Goal: Task Accomplishment & Management: Manage account settings

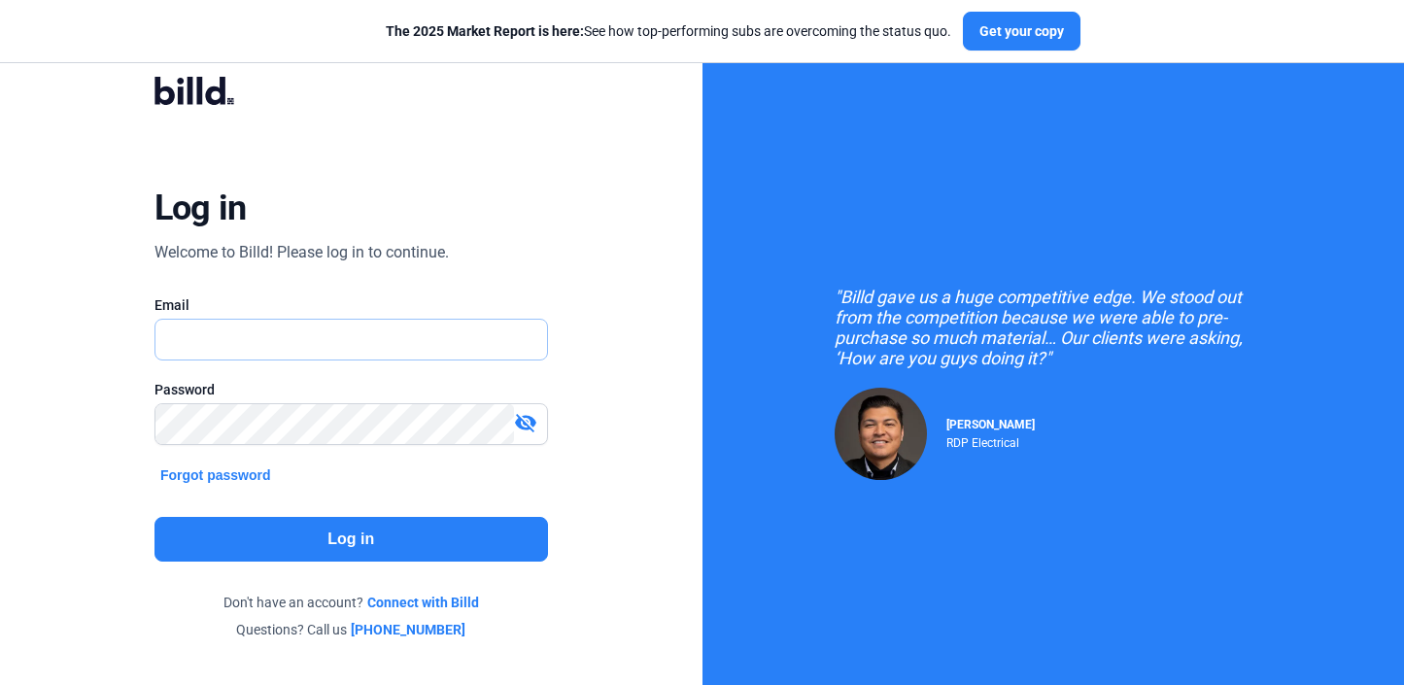
type input "[PERSON_NAME][EMAIL_ADDRESS][DOMAIN_NAME]"
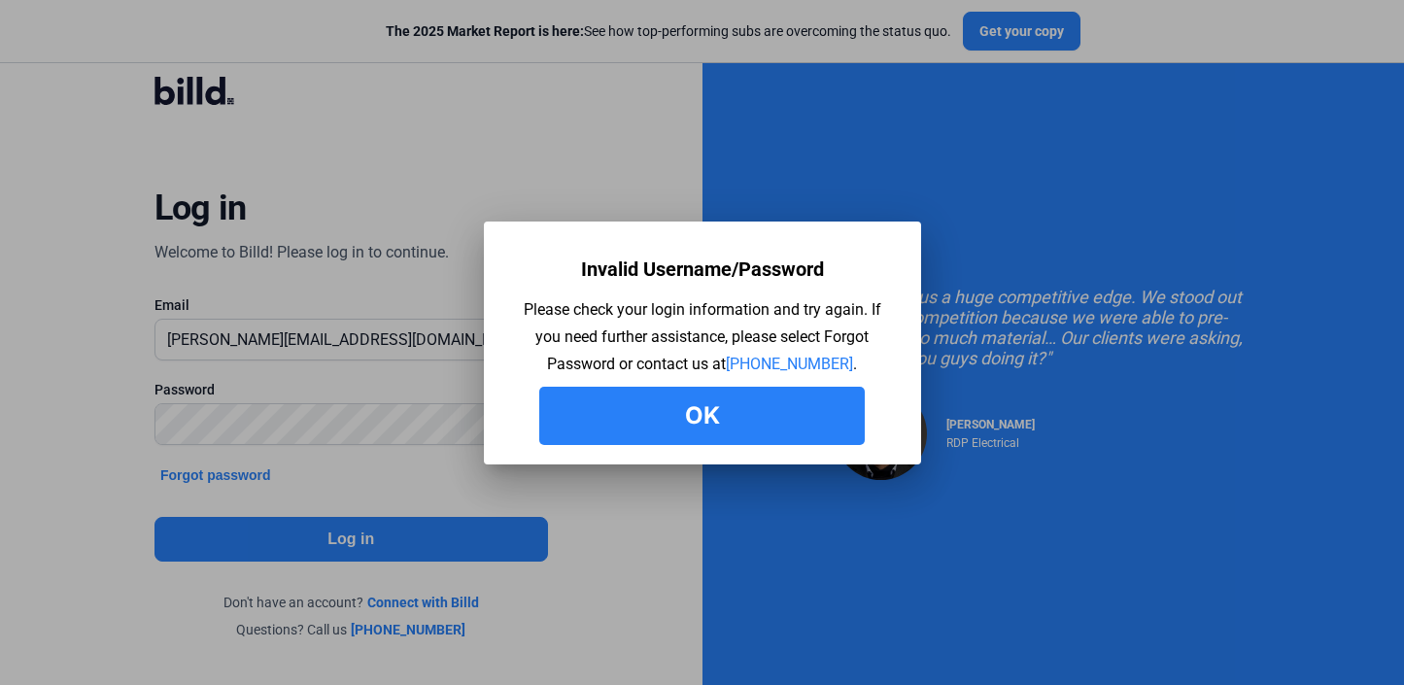
click at [766, 398] on button "Ok" at bounding box center [702, 416] width 326 height 58
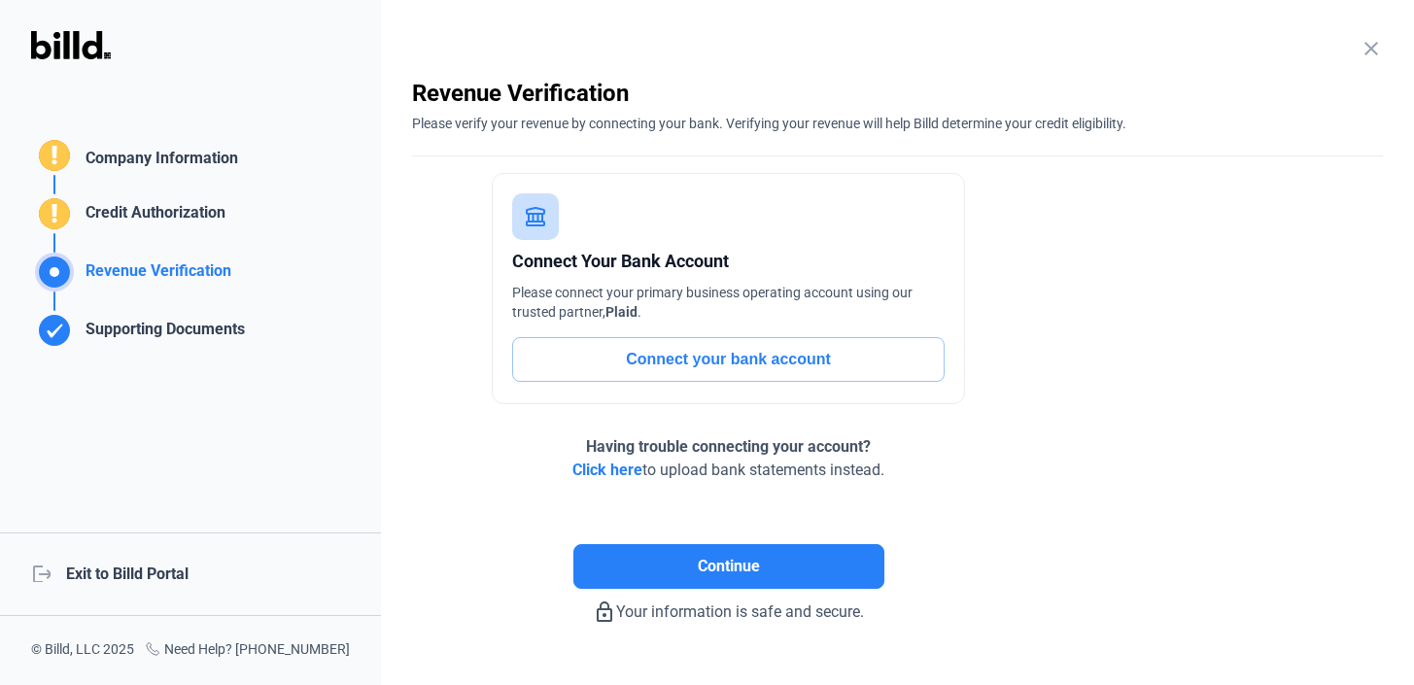
click at [1364, 47] on mat-icon "close" at bounding box center [1371, 48] width 23 height 23
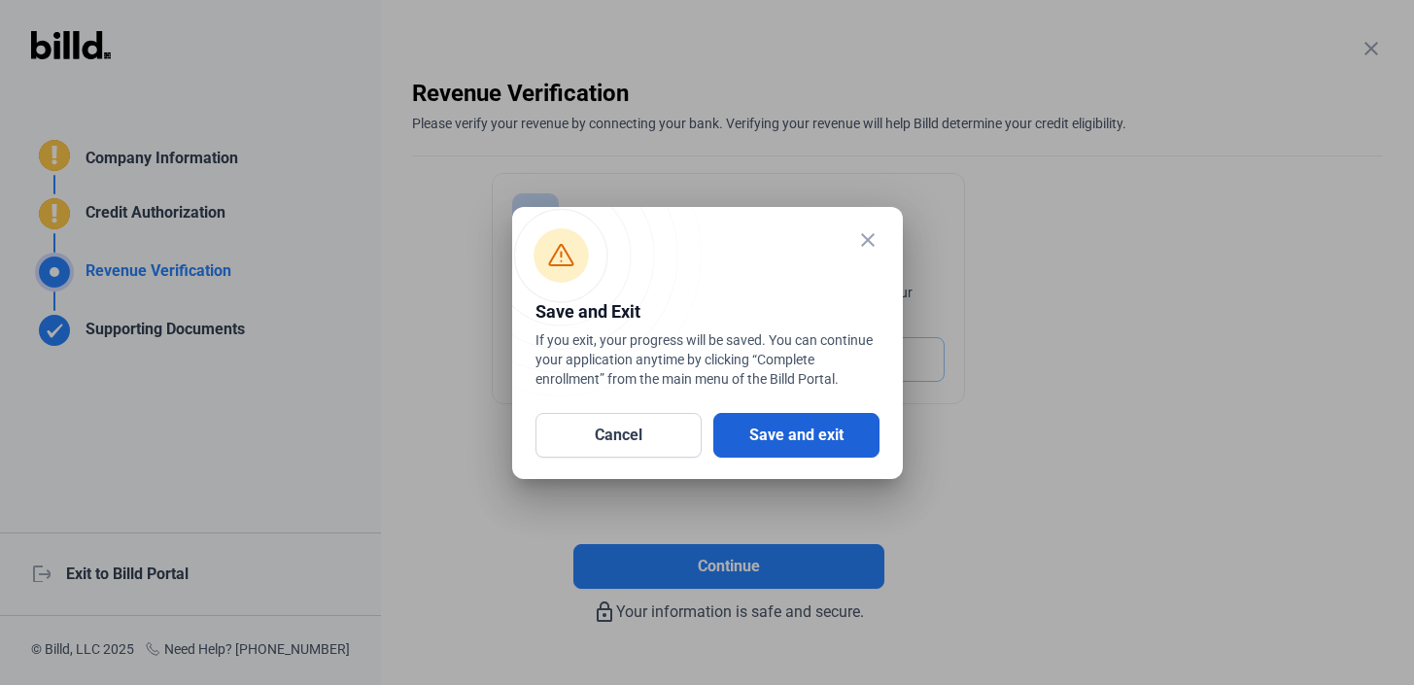
click at [771, 437] on button "Save and exit" at bounding box center [796, 435] width 166 height 45
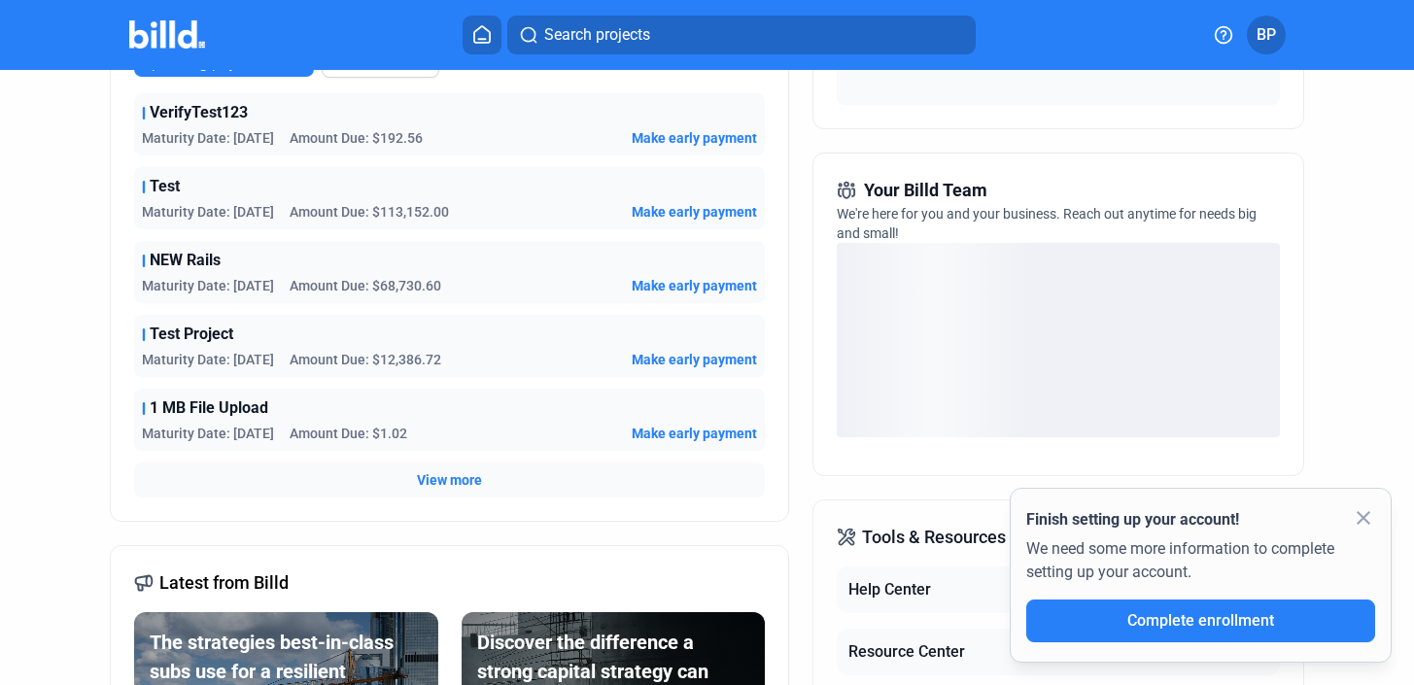
scroll to position [407, 0]
click at [1365, 509] on mat-icon "close" at bounding box center [1363, 517] width 23 height 23
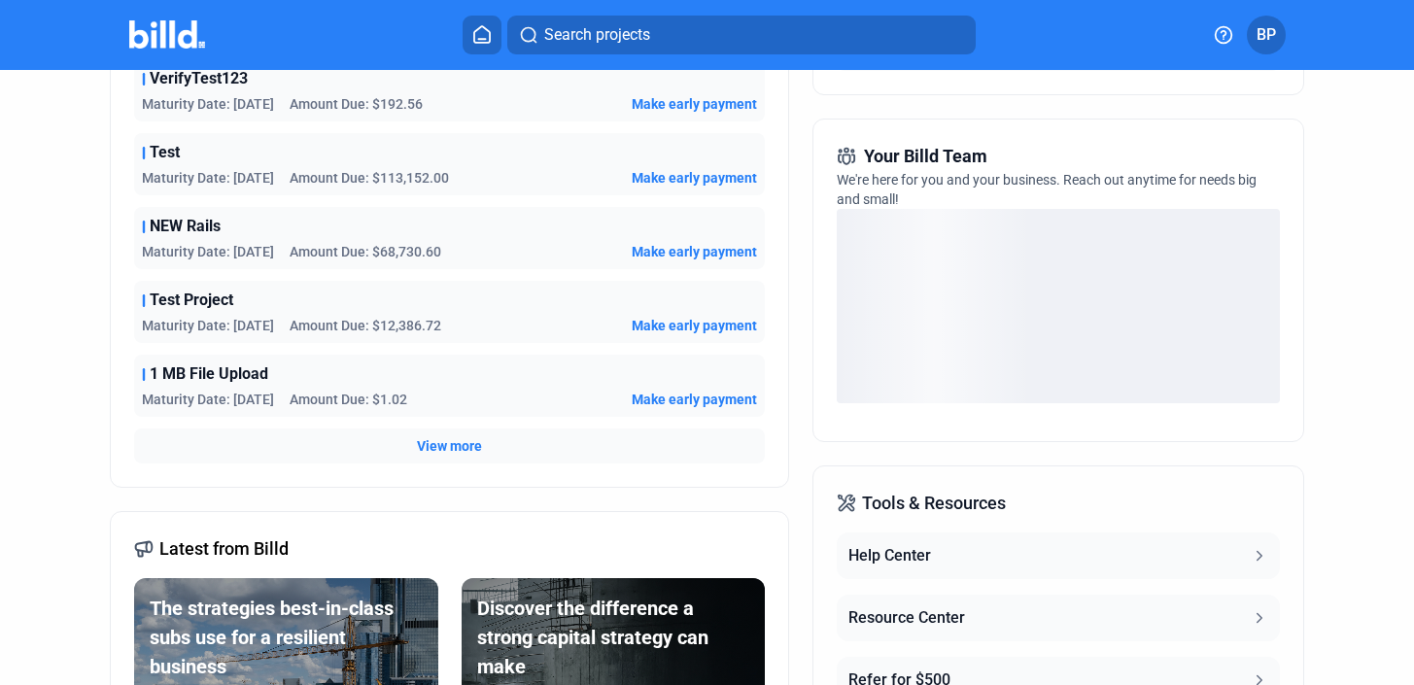
scroll to position [441, 0]
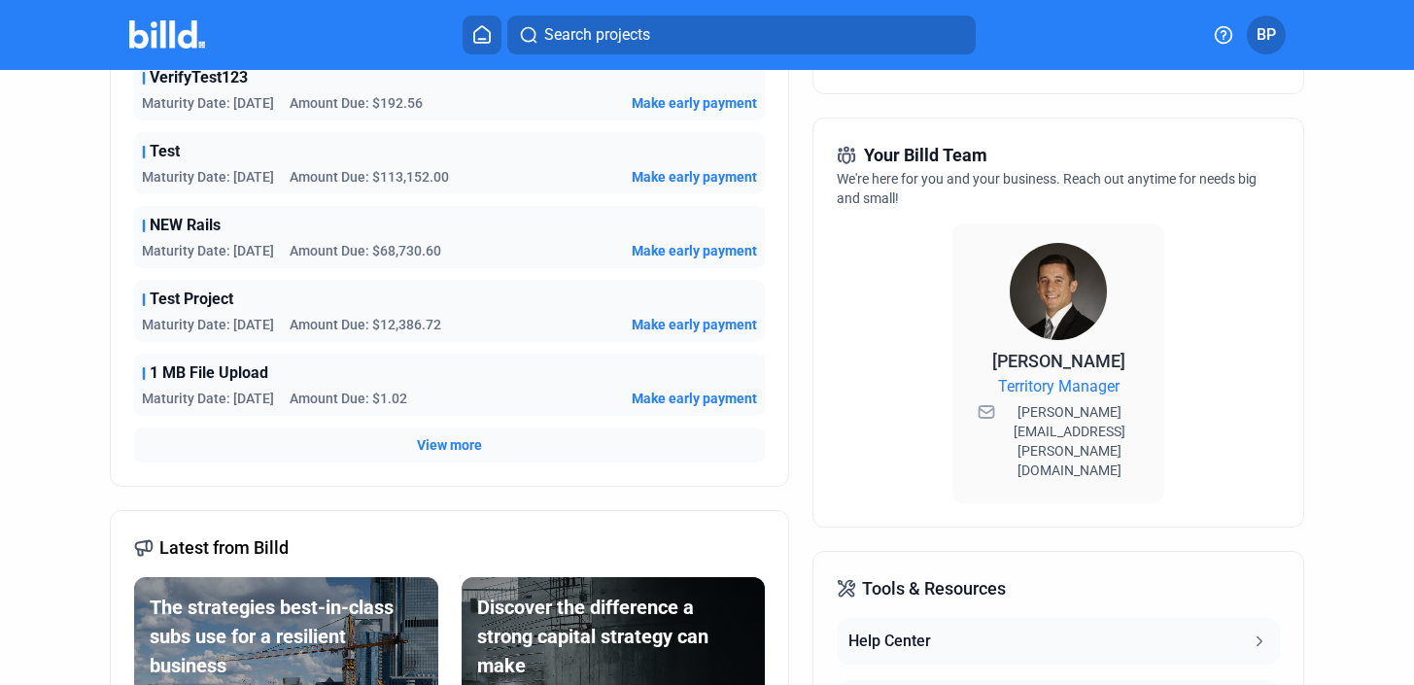
click at [1034, 316] on img at bounding box center [1058, 291] width 97 height 97
click at [1264, 42] on span "BP" at bounding box center [1266, 34] width 19 height 23
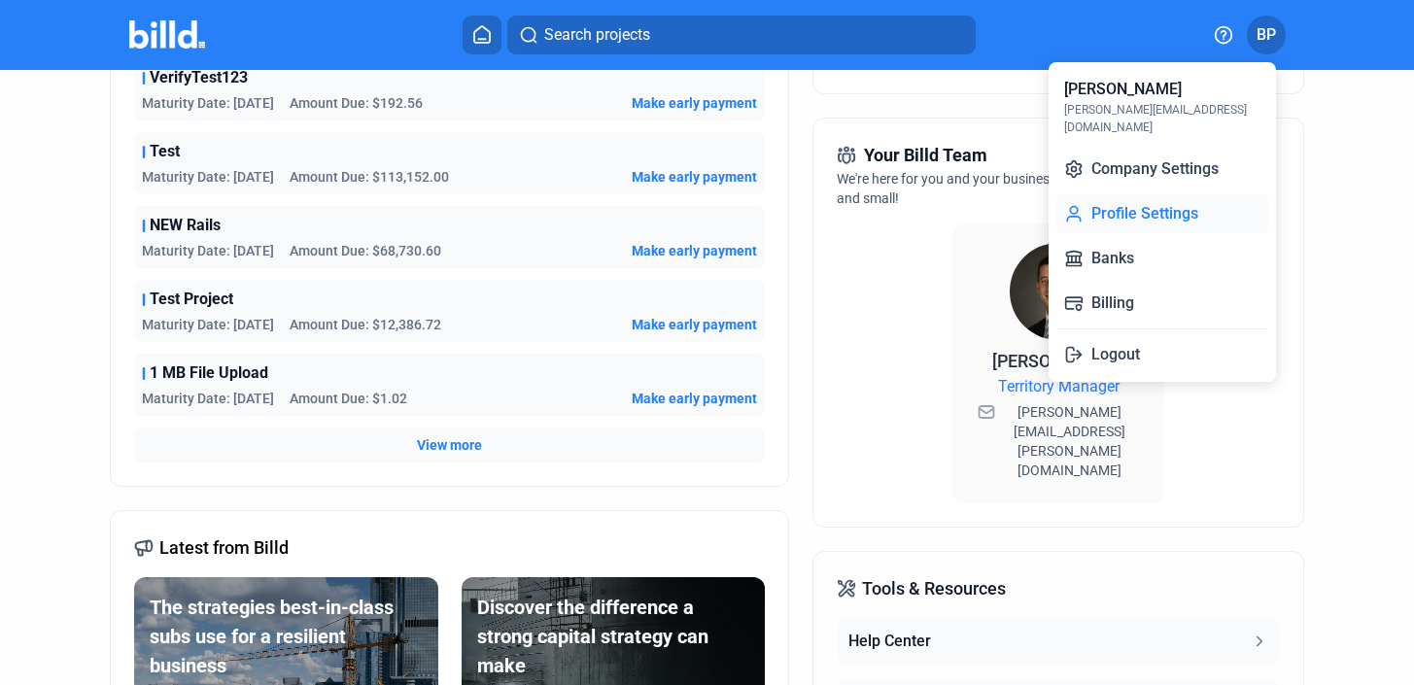
click at [1130, 194] on button "Profile Settings" at bounding box center [1162, 213] width 212 height 39
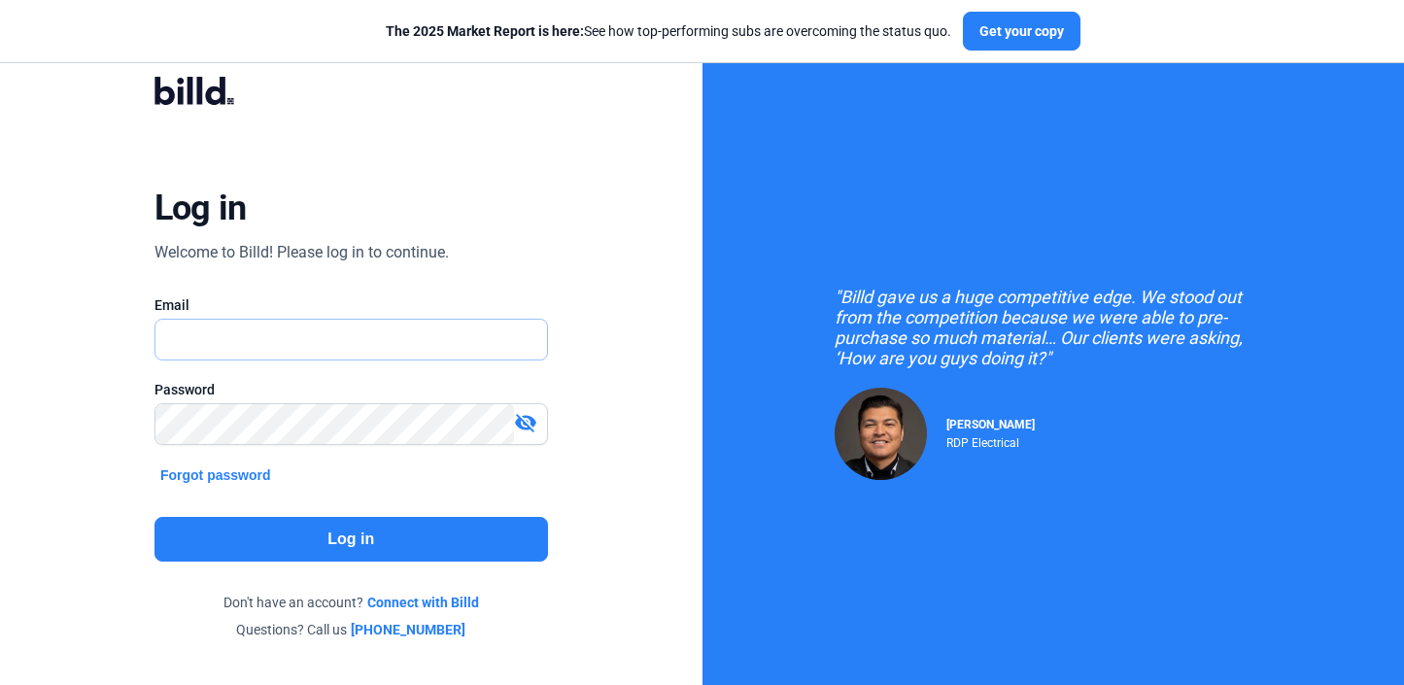
click at [231, 359] on input "text" at bounding box center [352, 340] width 392 height 40
type input "[PERSON_NAME][EMAIL_ADDRESS][DOMAIN_NAME]"
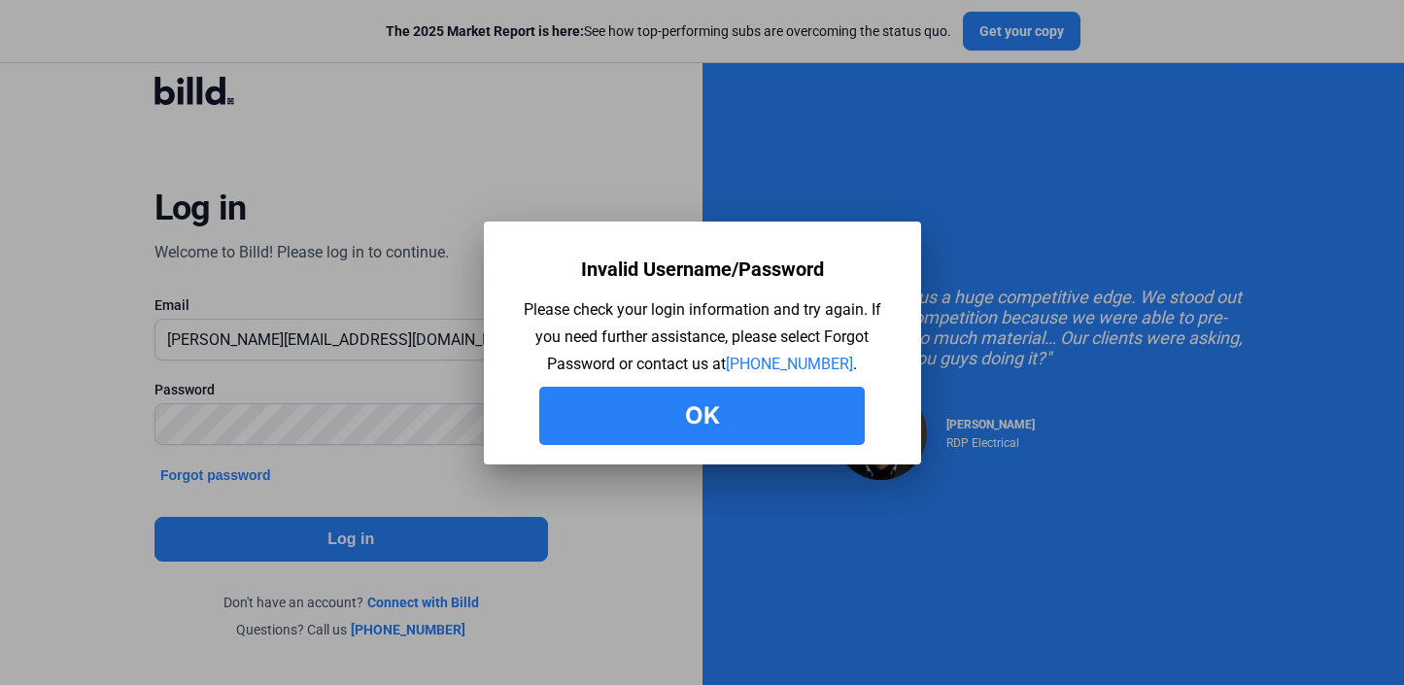
click at [687, 399] on button "Ok" at bounding box center [702, 416] width 326 height 58
click at [623, 409] on button "Ok" at bounding box center [702, 416] width 326 height 58
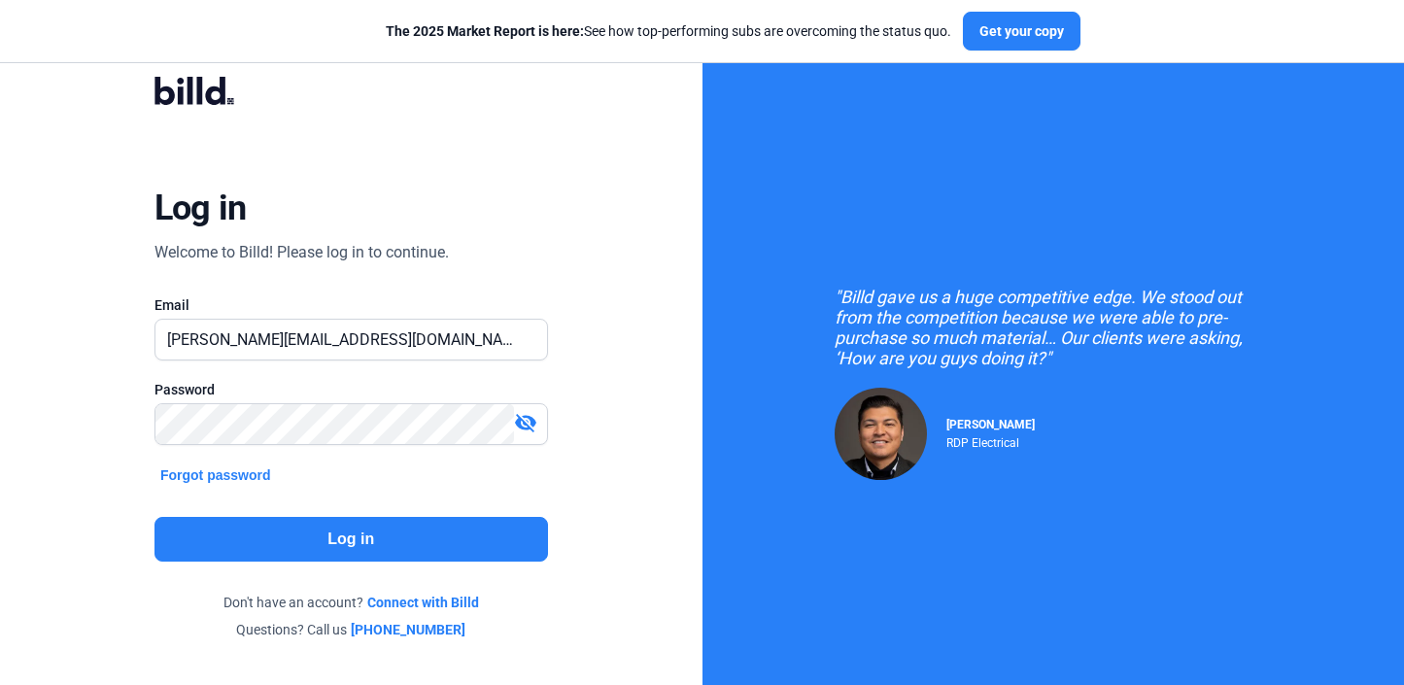
click at [525, 425] on mat-icon "visibility_off" at bounding box center [525, 422] width 23 height 23
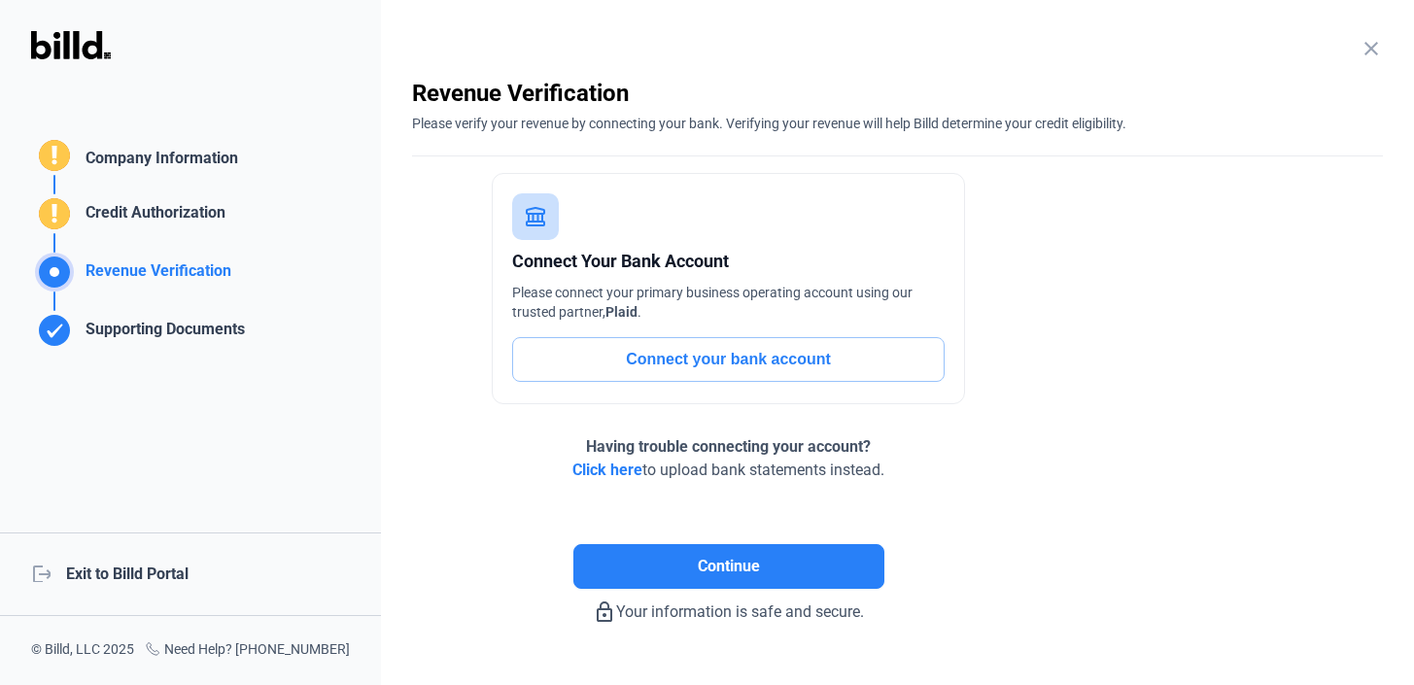
click at [1363, 47] on mat-icon "close" at bounding box center [1371, 48] width 23 height 23
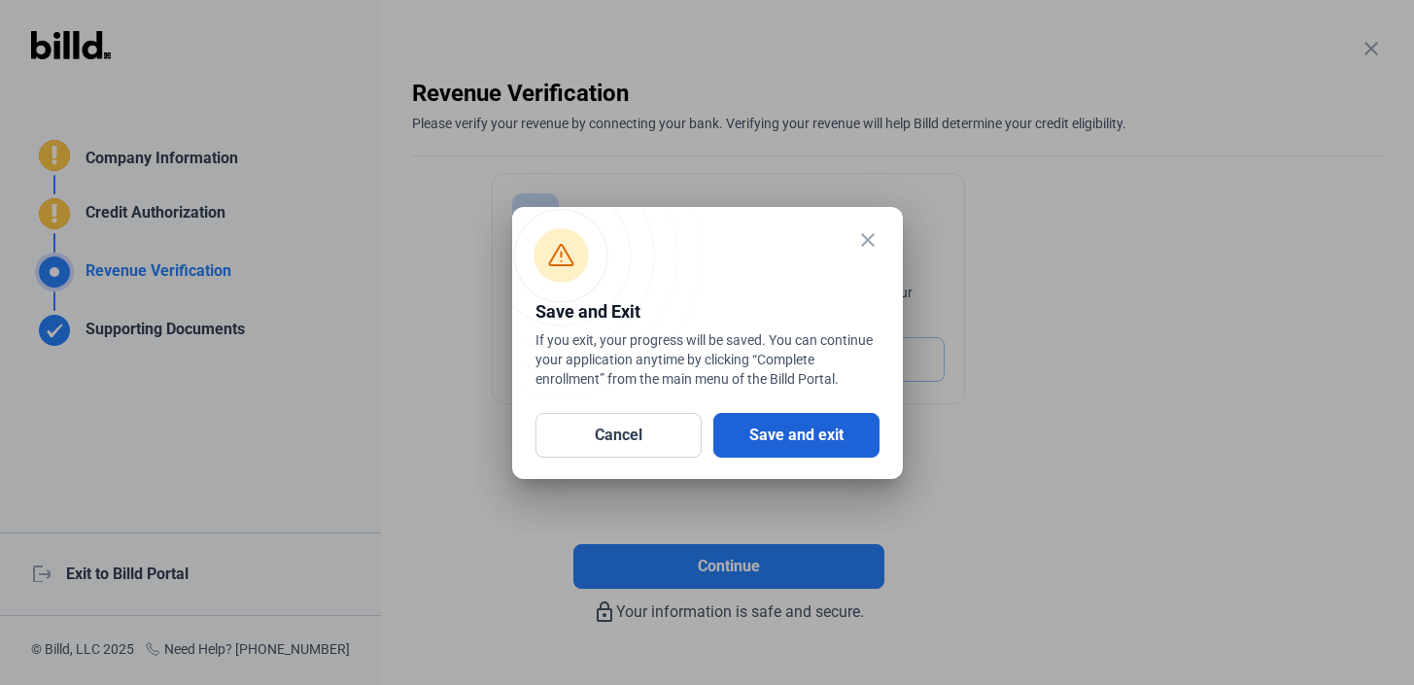
click at [735, 427] on button "Save and exit" at bounding box center [796, 435] width 166 height 45
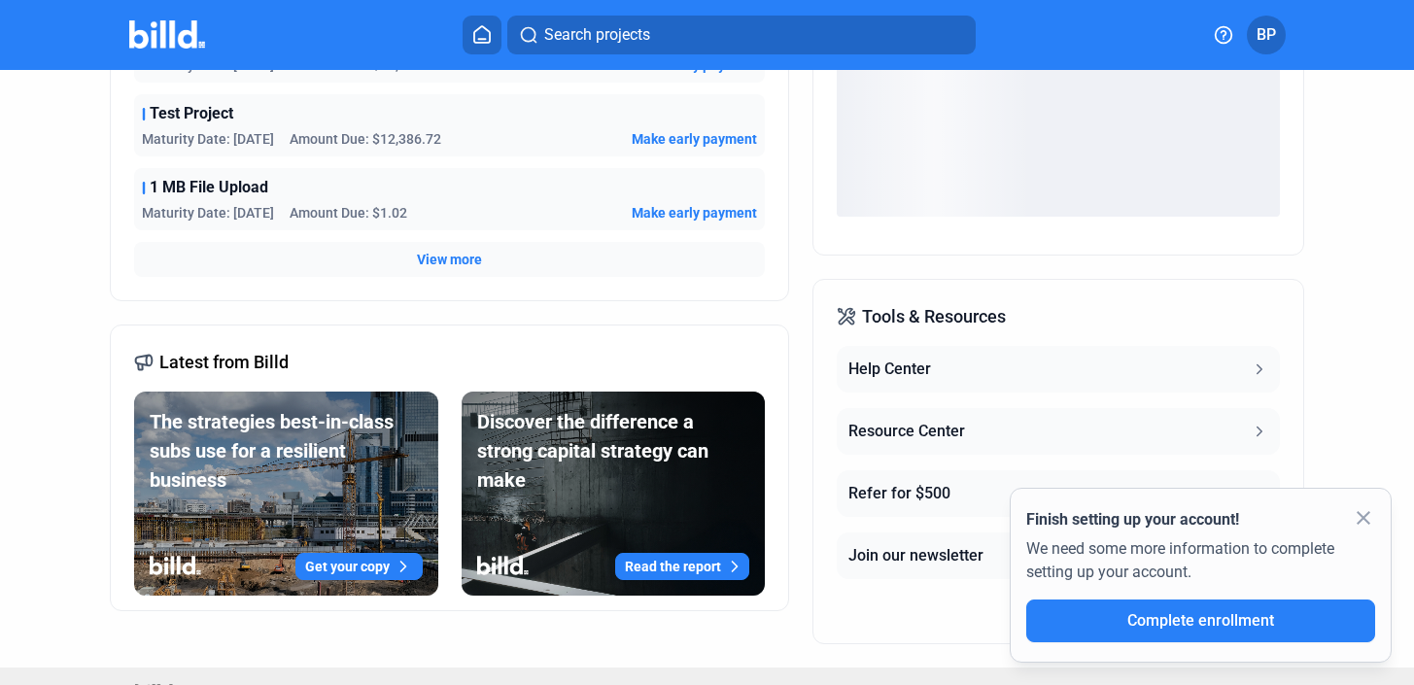
scroll to position [658, 0]
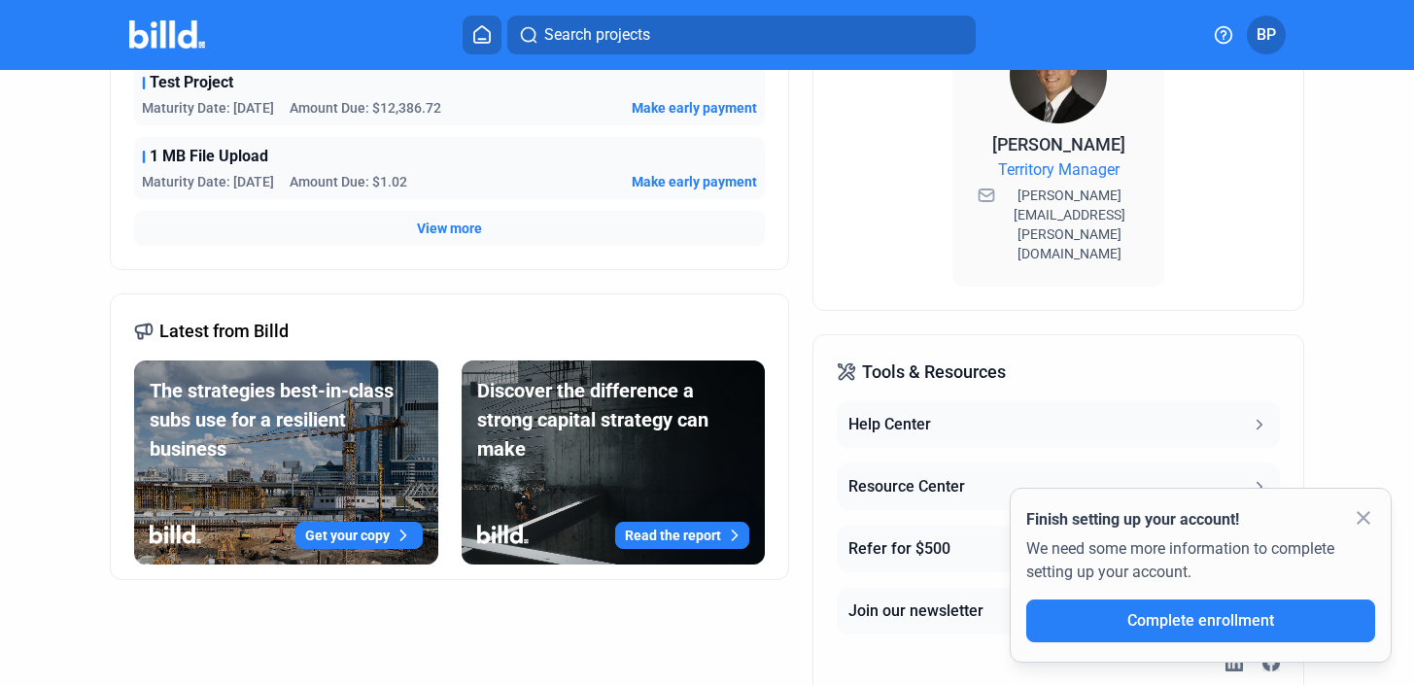
click at [368, 535] on button "Get your copy" at bounding box center [358, 535] width 127 height 27
click at [1371, 515] on mat-icon "close" at bounding box center [1363, 517] width 23 height 23
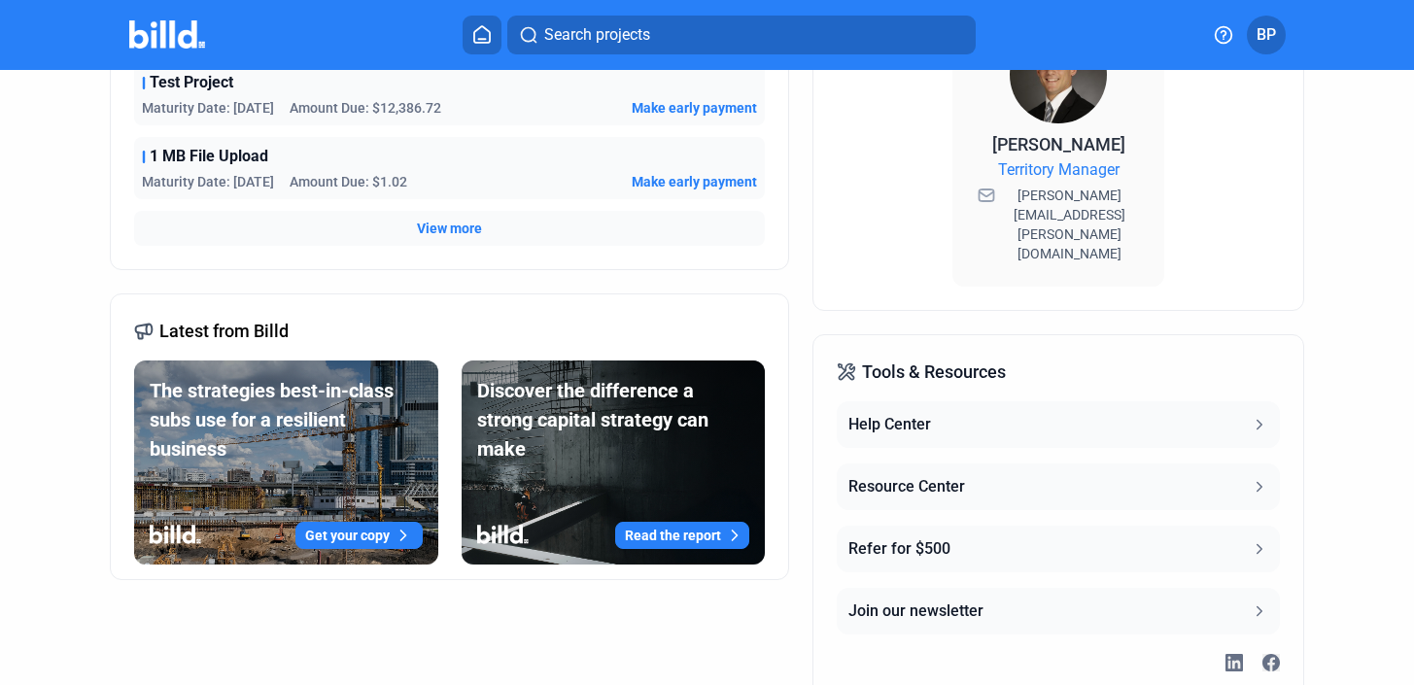
click at [884, 413] on div "Help Center" at bounding box center [889, 424] width 83 height 23
click at [347, 534] on button "Get your copy" at bounding box center [358, 535] width 127 height 27
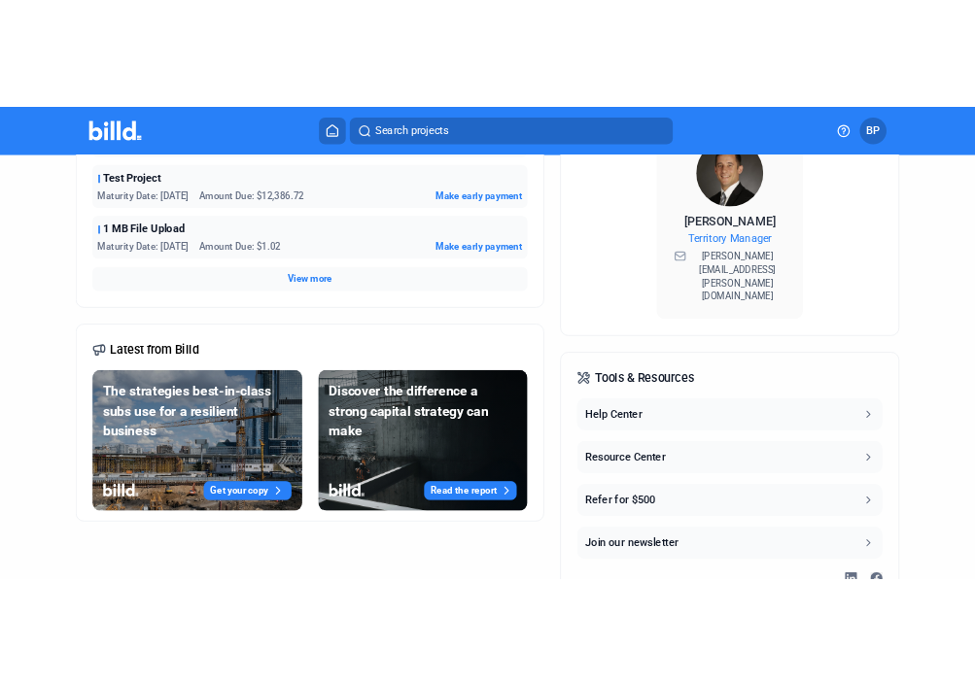
scroll to position [627, 0]
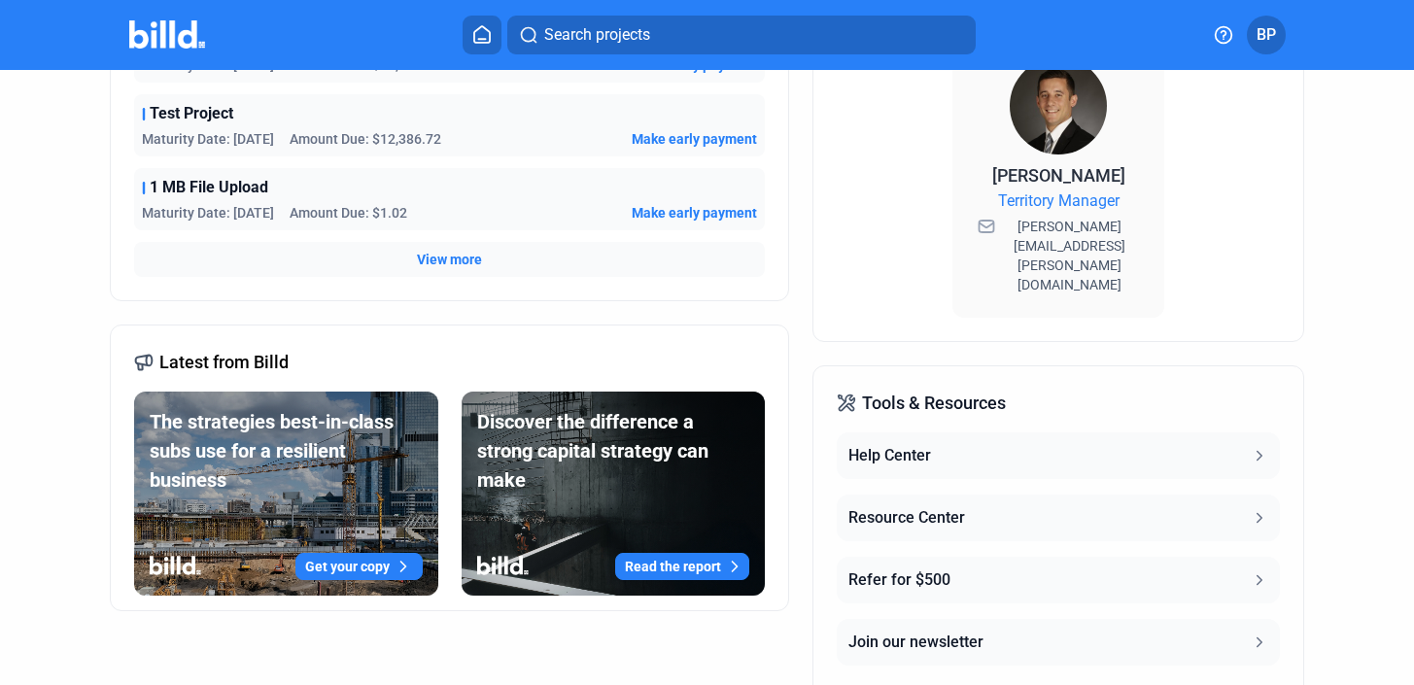
click at [178, 567] on icon at bounding box center [179, 565] width 4 height 18
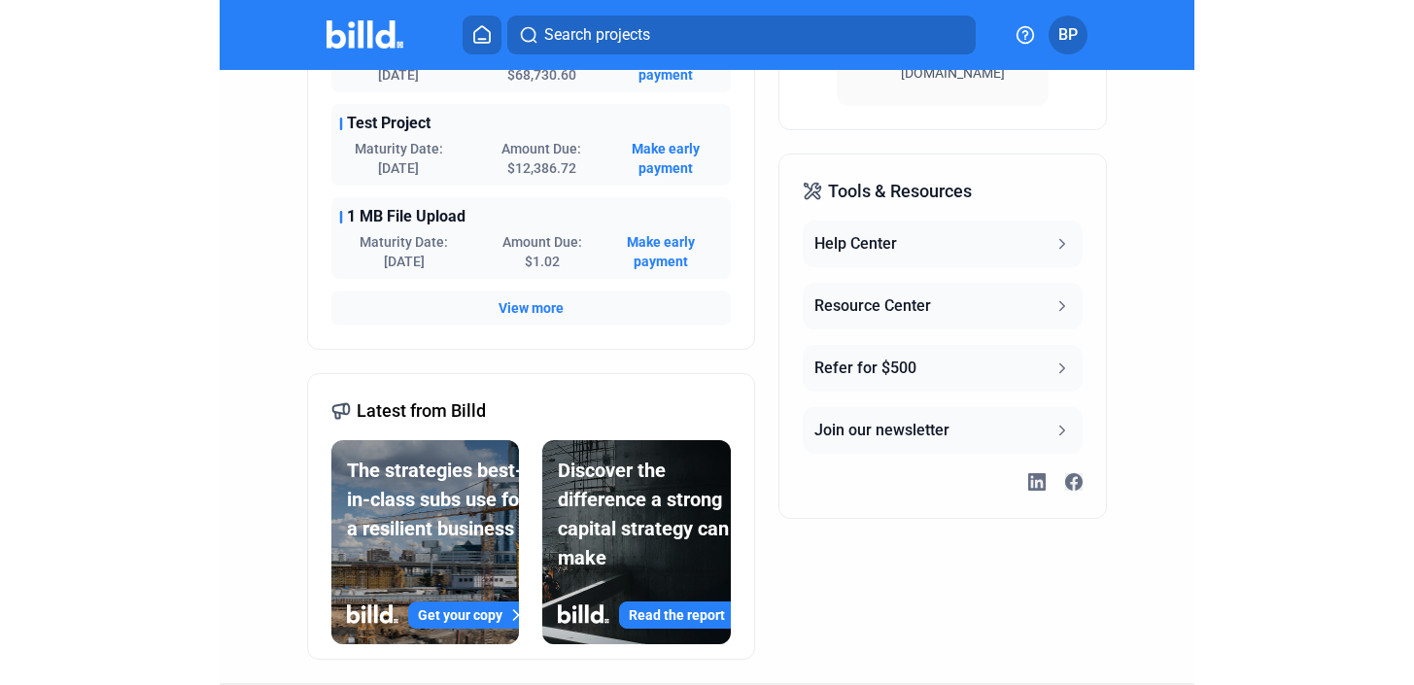
scroll to position [885, 0]
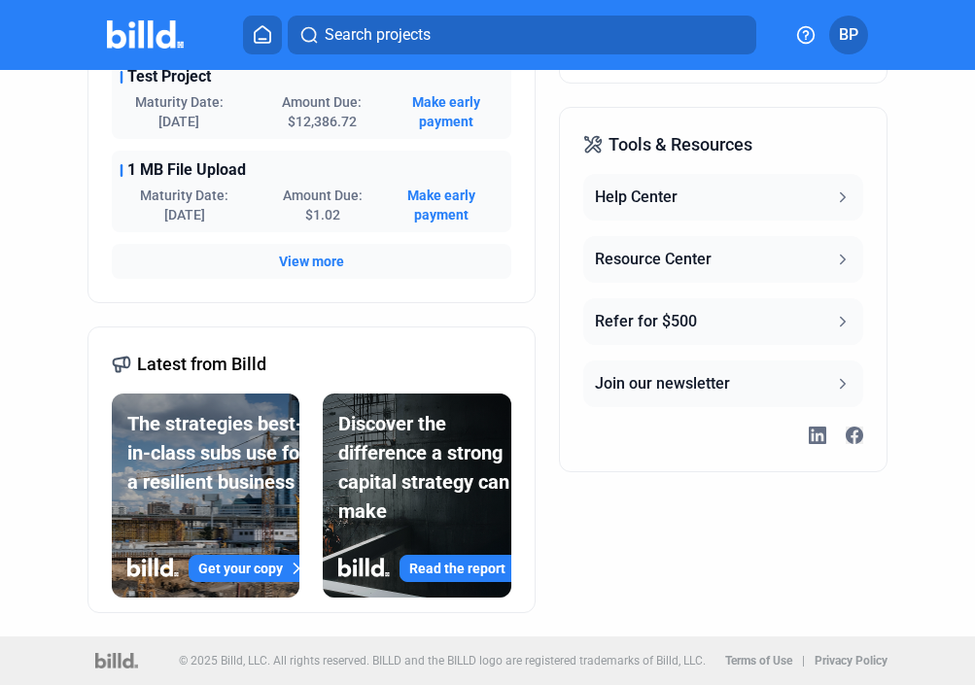
click at [137, 571] on icon at bounding box center [133, 567] width 13 height 18
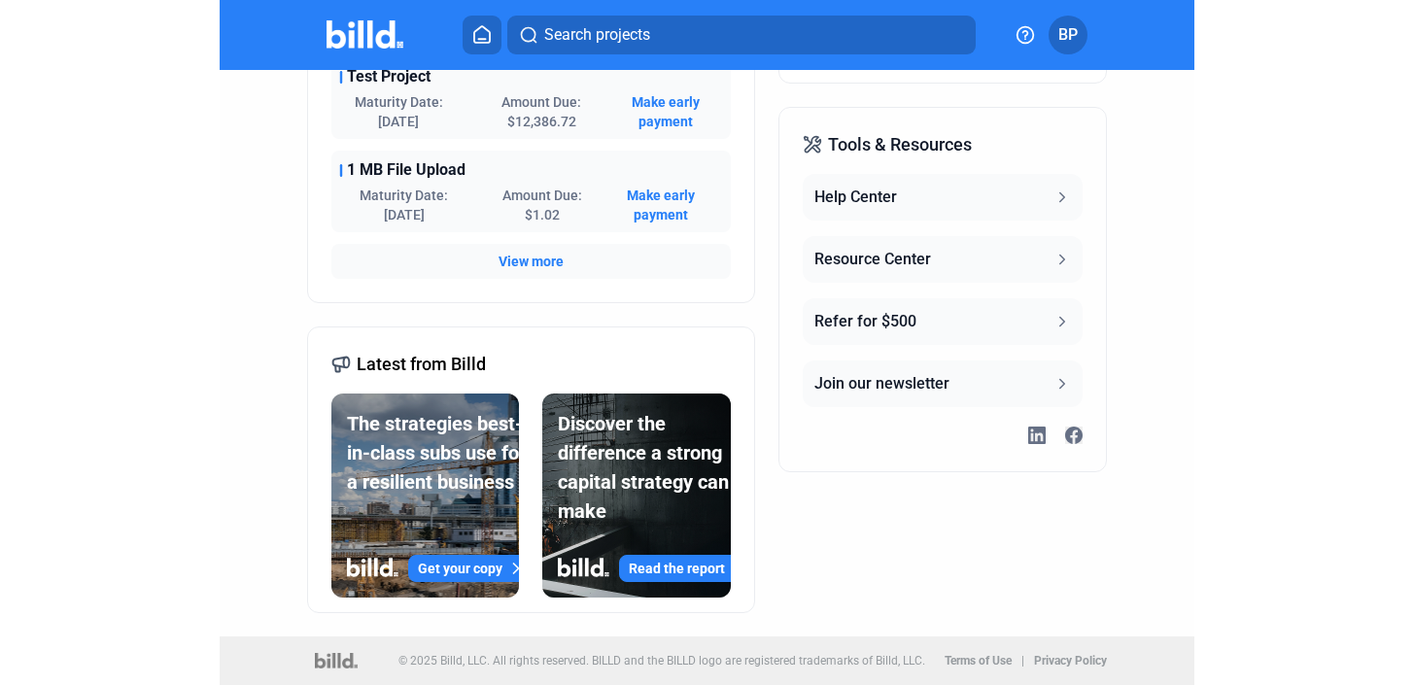
scroll to position [719, 0]
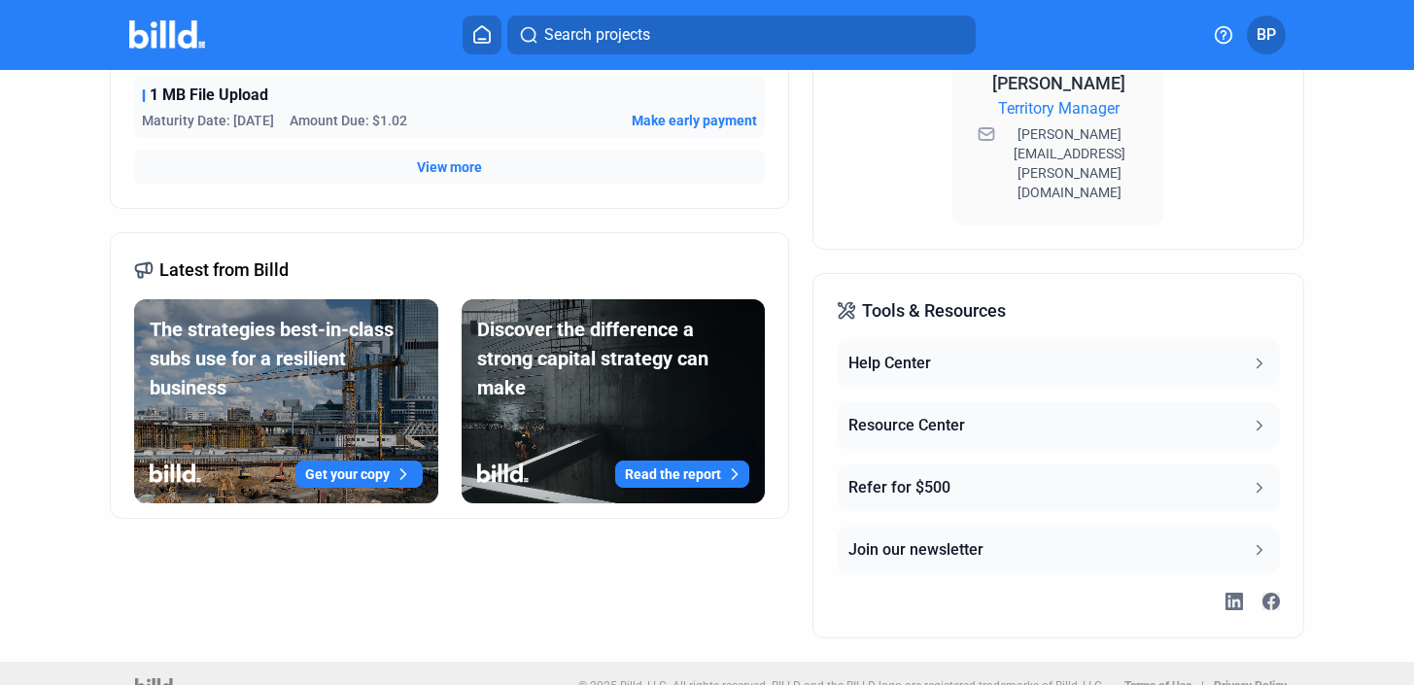
click at [1273, 21] on button "BP" at bounding box center [1266, 35] width 39 height 39
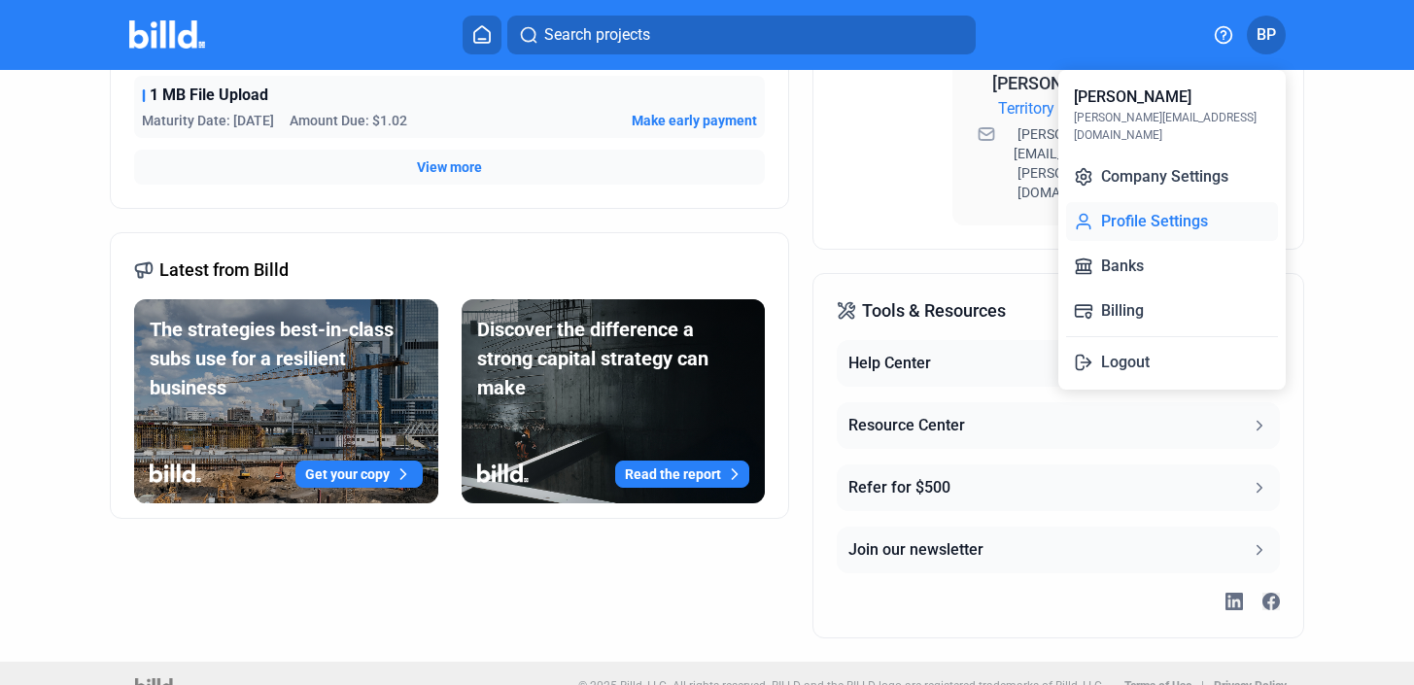
click at [1160, 202] on button "Profile Settings" at bounding box center [1172, 221] width 212 height 39
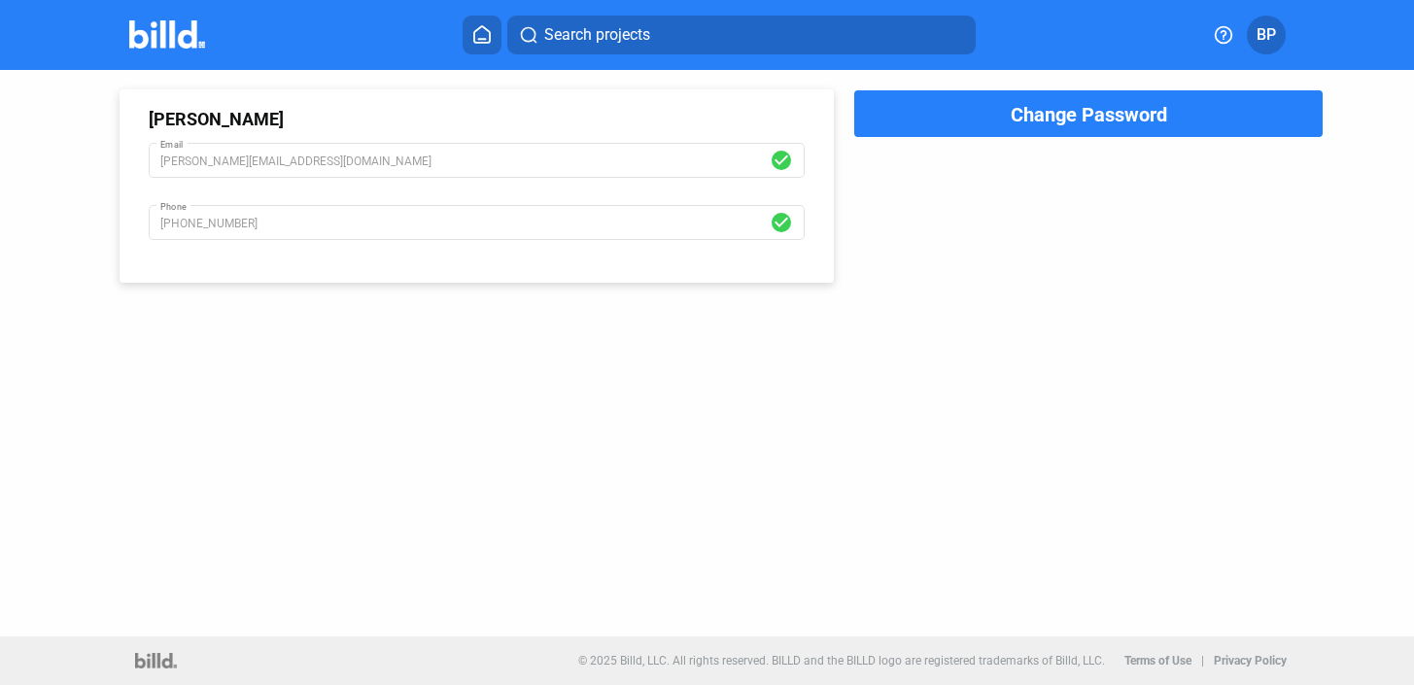
click at [1007, 118] on button "Change Password" at bounding box center [1088, 113] width 470 height 49
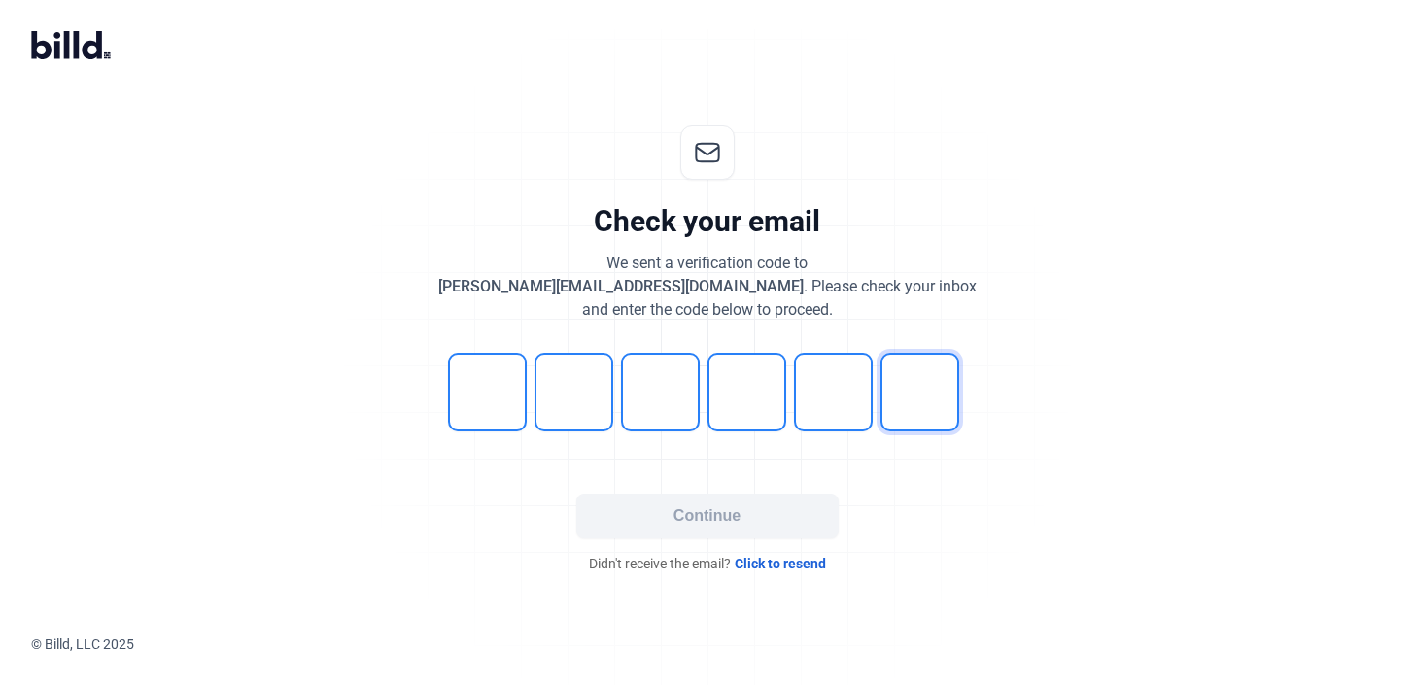
type input "2"
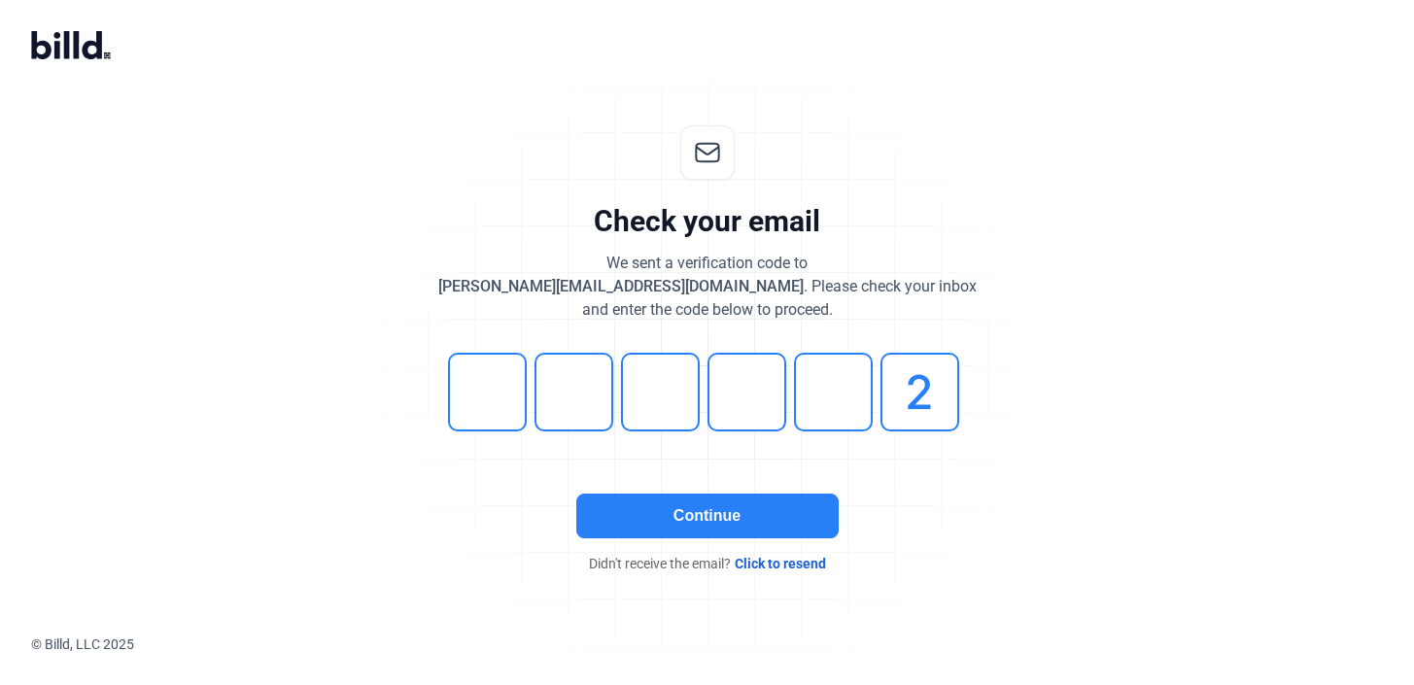
click at [669, 513] on button "Continue" at bounding box center [707, 516] width 262 height 45
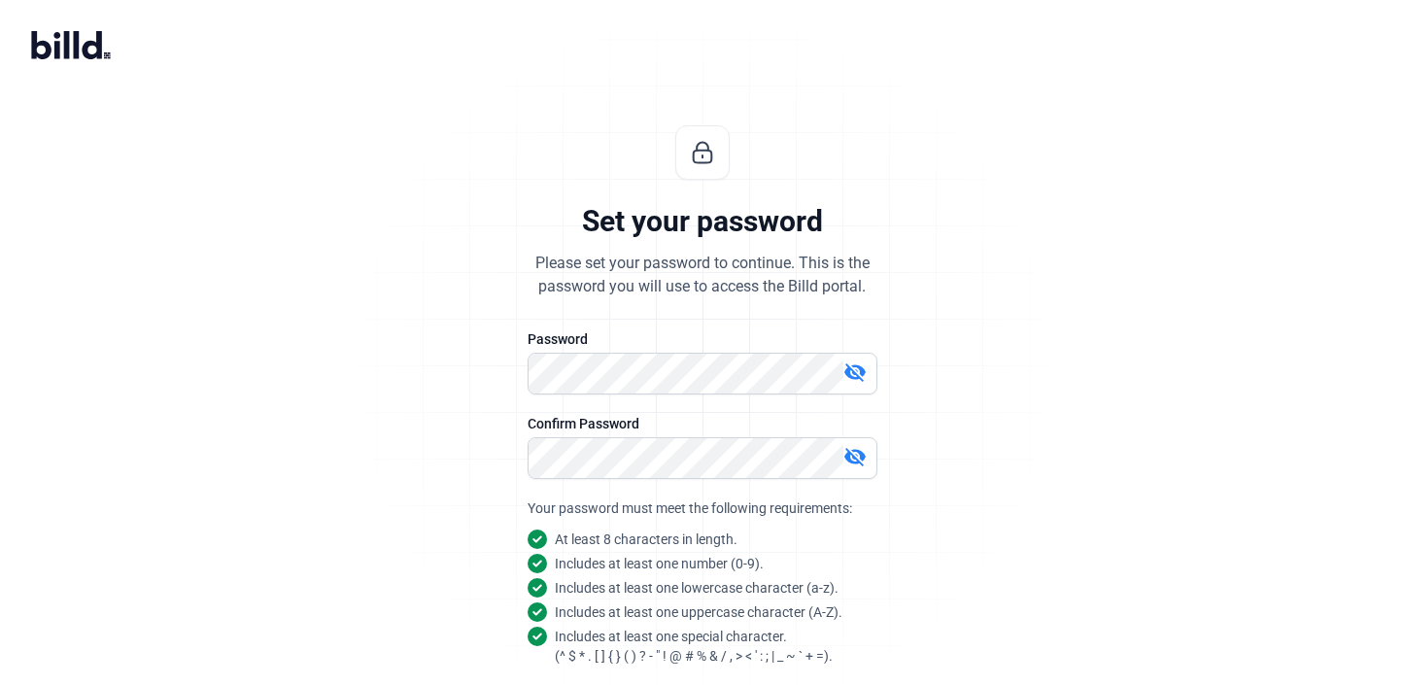
click at [979, 384] on div "Set your password Please set your password to continue. This is the password yo…" at bounding box center [702, 468] width 645 height 748
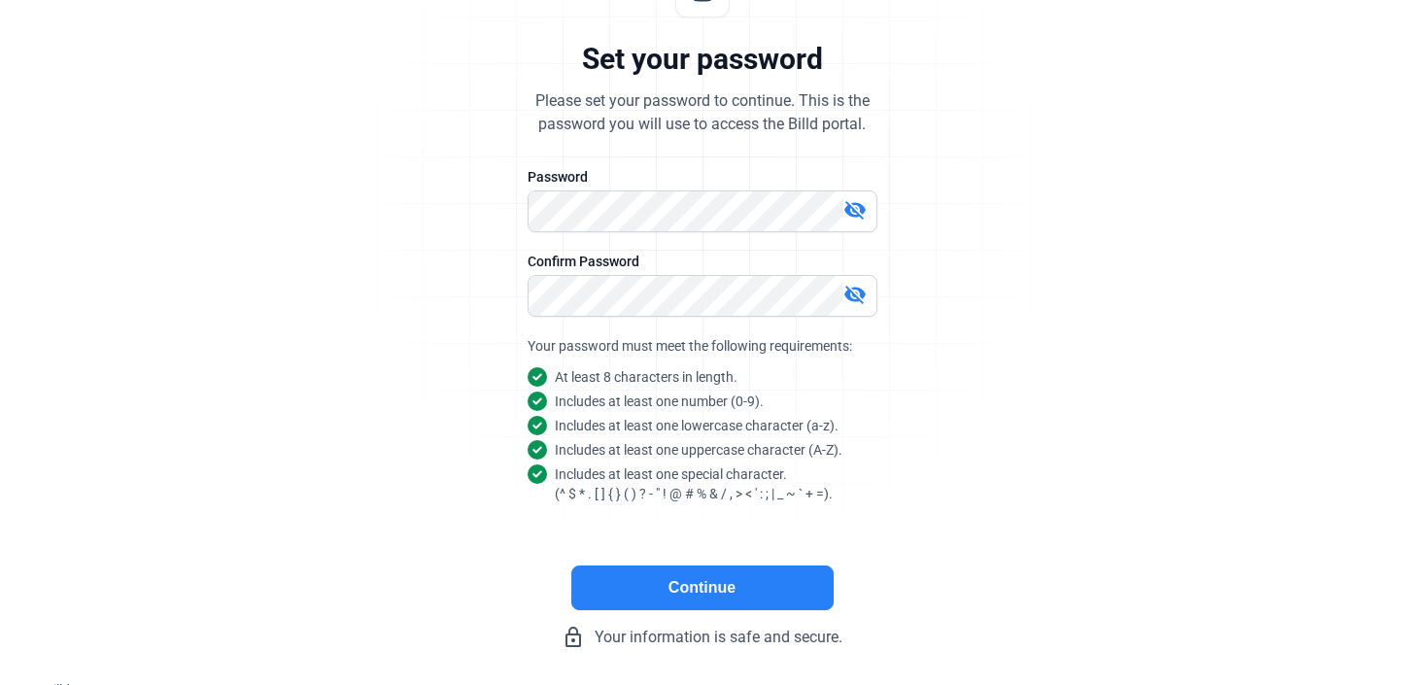
scroll to position [179, 0]
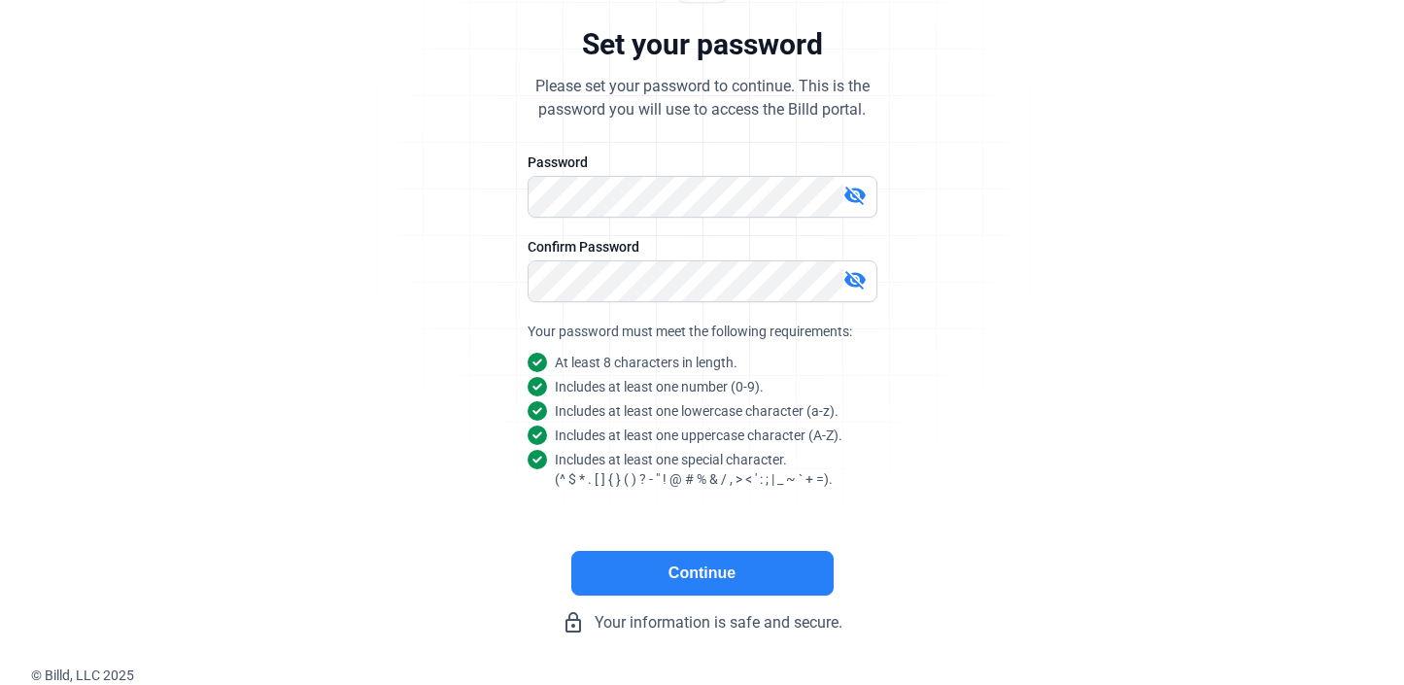
click at [717, 570] on button "Continue" at bounding box center [702, 573] width 262 height 45
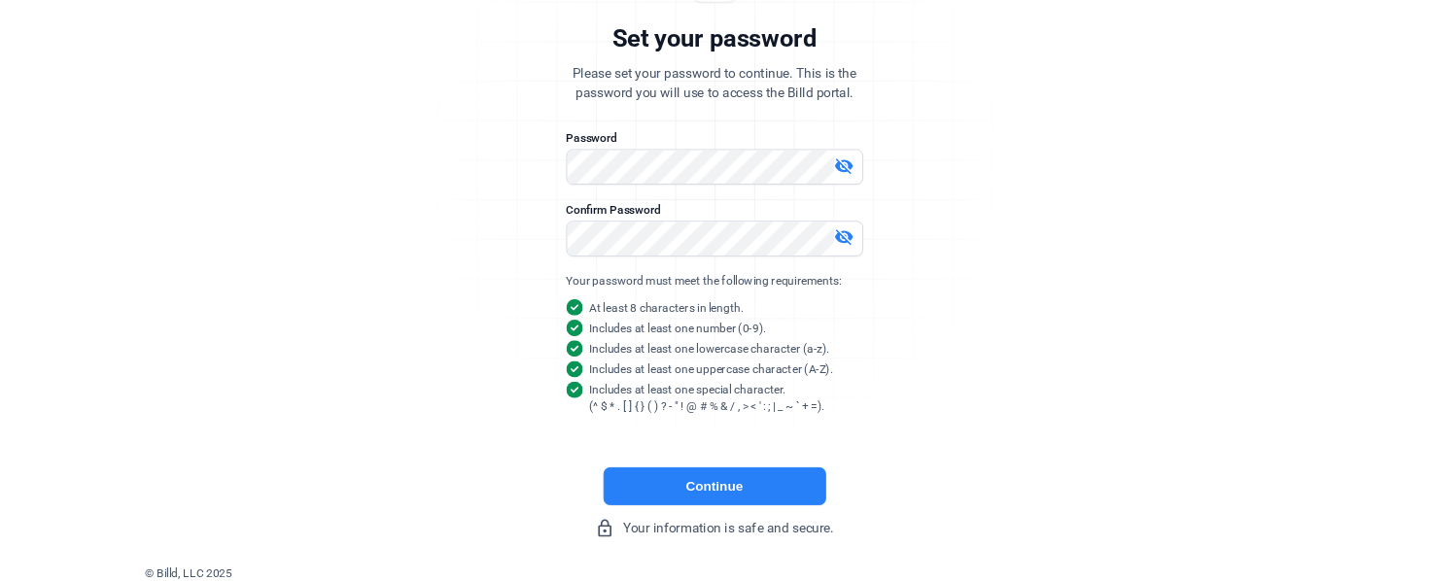
scroll to position [0, 0]
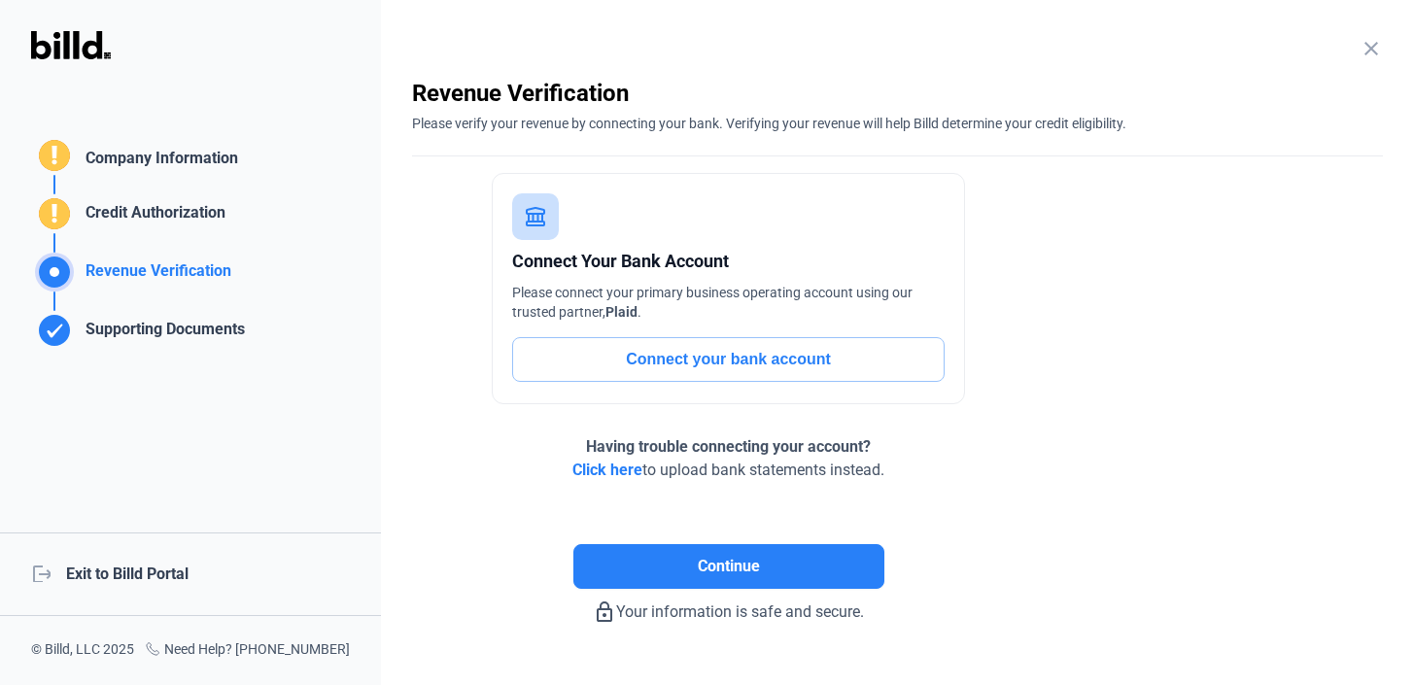
click at [1369, 54] on mat-icon "close" at bounding box center [1371, 48] width 23 height 23
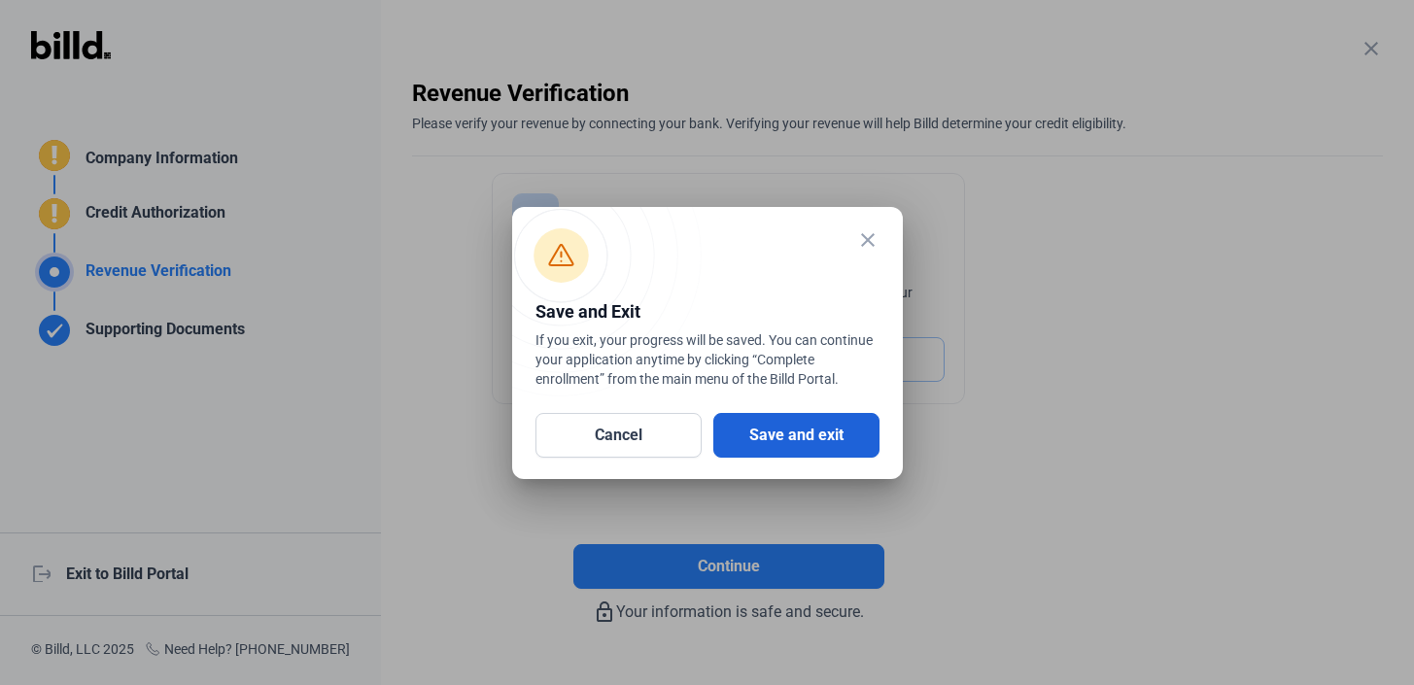
click at [803, 426] on button "Save and exit" at bounding box center [796, 435] width 166 height 45
